Goal: Find specific page/section

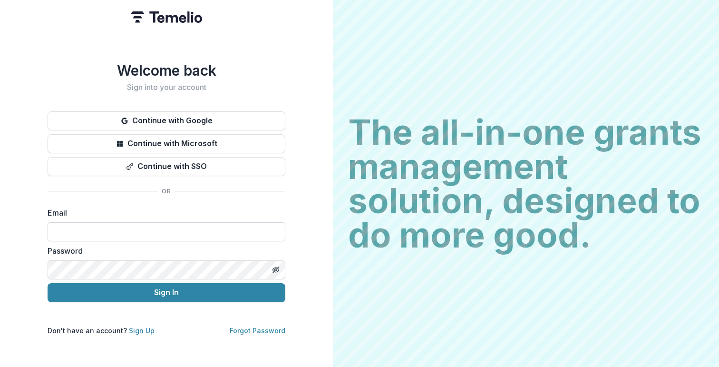
click at [147, 234] on input at bounding box center [167, 231] width 238 height 19
type input "**********"
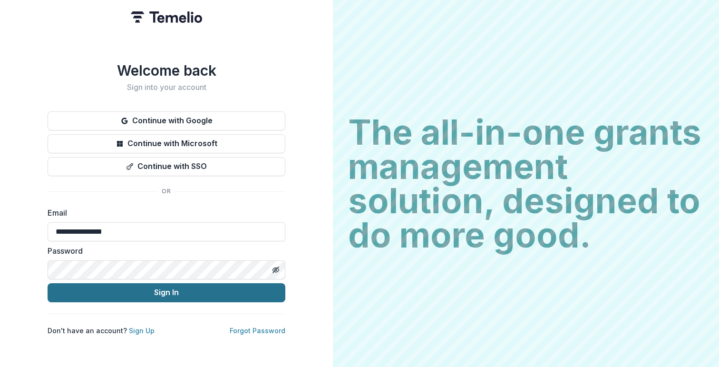
click at [160, 292] on button "Sign In" at bounding box center [167, 292] width 238 height 19
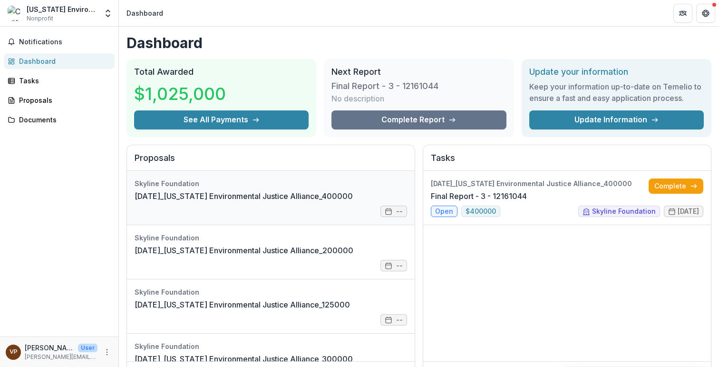
click at [193, 202] on link "[DATE]_[US_STATE] Environmental Justice Alliance_400000" at bounding box center [244, 195] width 218 height 11
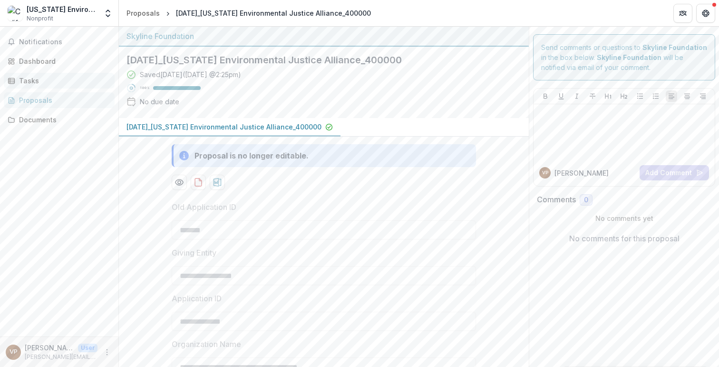
click at [33, 78] on div "Tasks" at bounding box center [63, 81] width 88 height 10
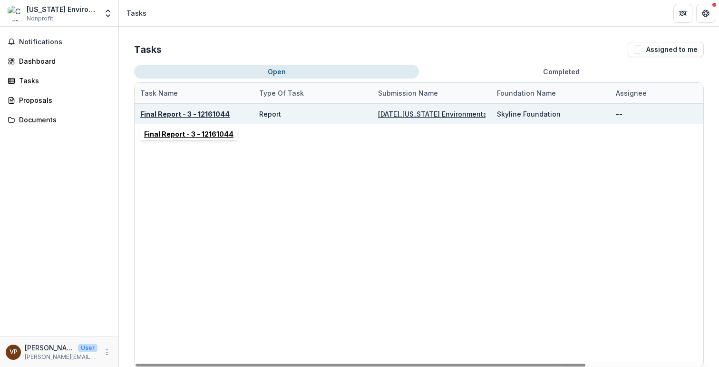
click at [160, 115] on u "Final Report - 3 - 12161044" at bounding box center [184, 114] width 89 height 8
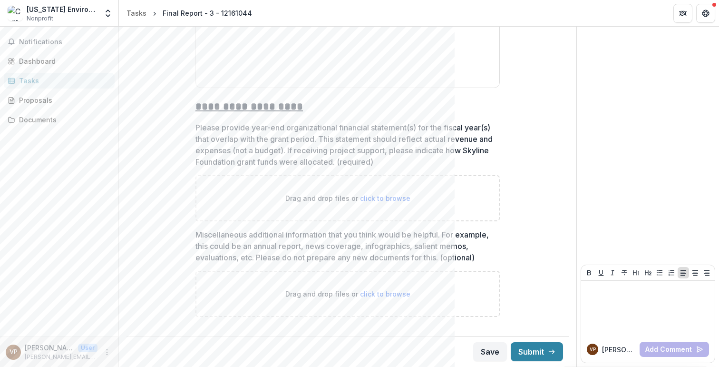
scroll to position [1204, 0]
